Goal: Check status: Check status

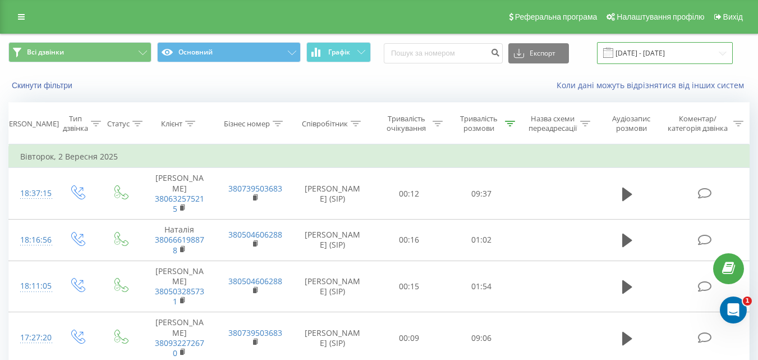
click at [666, 52] on input "[DATE] - [DATE]" at bounding box center [665, 53] width 136 height 22
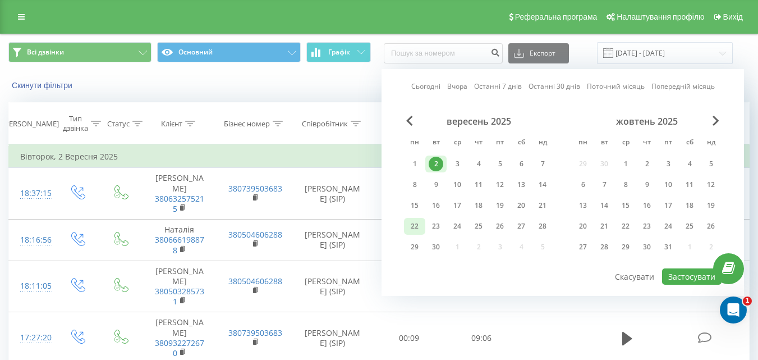
click at [416, 222] on div "22" at bounding box center [414, 226] width 15 height 15
click at [695, 284] on button "Застосувати" at bounding box center [691, 276] width 59 height 16
type input "[DATE] - [DATE]"
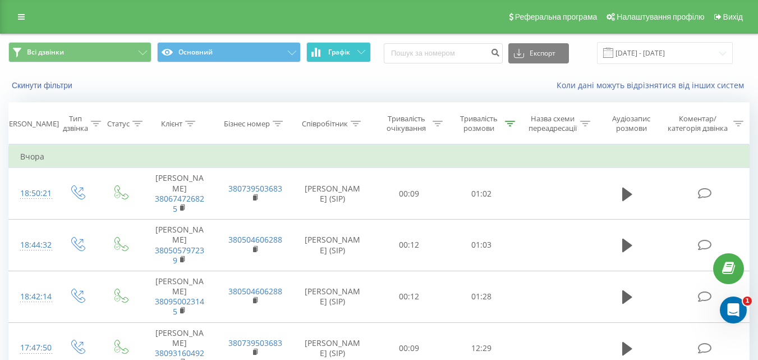
click at [356, 55] on button "Графік" at bounding box center [338, 52] width 65 height 20
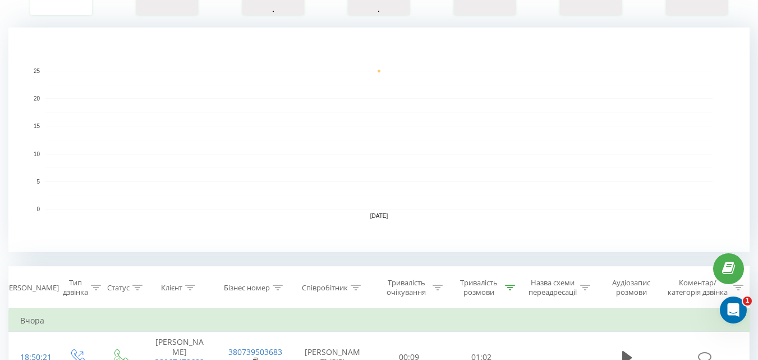
scroll to position [226, 0]
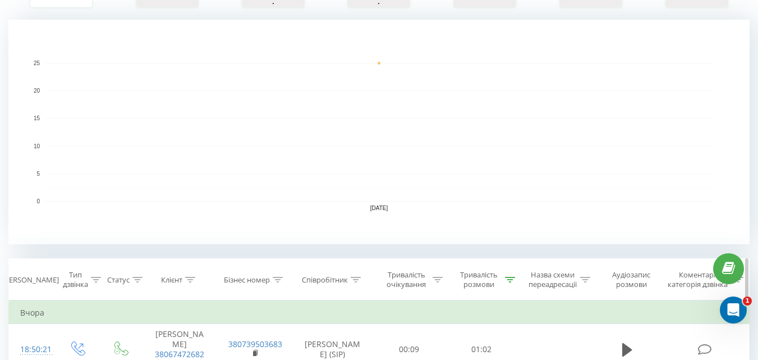
click at [505, 278] on icon at bounding box center [510, 280] width 10 height 6
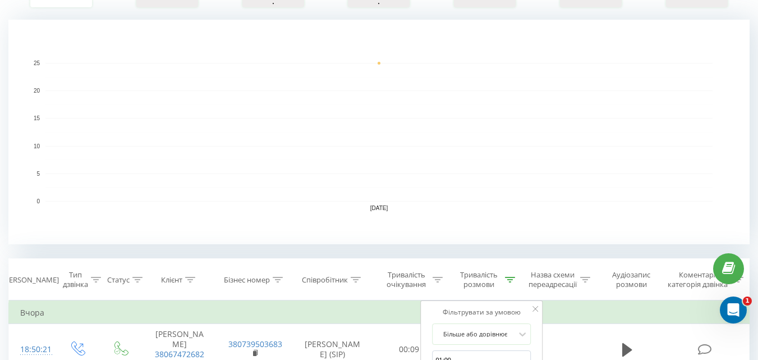
scroll to position [540, 0]
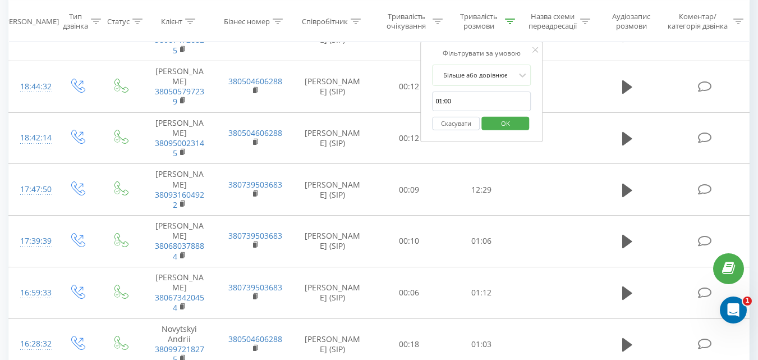
click at [444, 128] on button "Скасувати" at bounding box center [456, 123] width 48 height 14
